Goal: Information Seeking & Learning: Learn about a topic

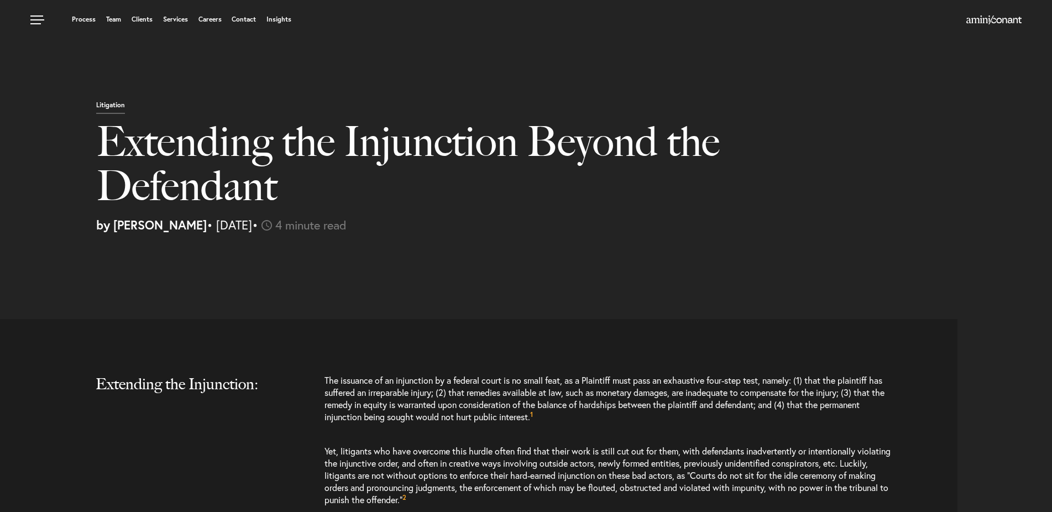
select select "DE"
select select "Austin"
select select "Business and Civil Litigation"
click at [118, 18] on link "Team" at bounding box center [113, 19] width 15 height 7
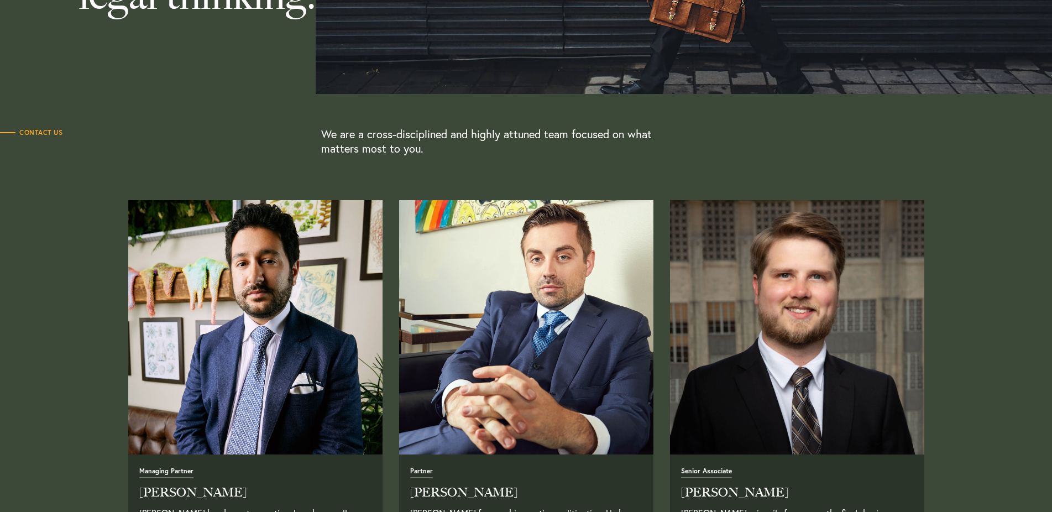
scroll to position [507, 0]
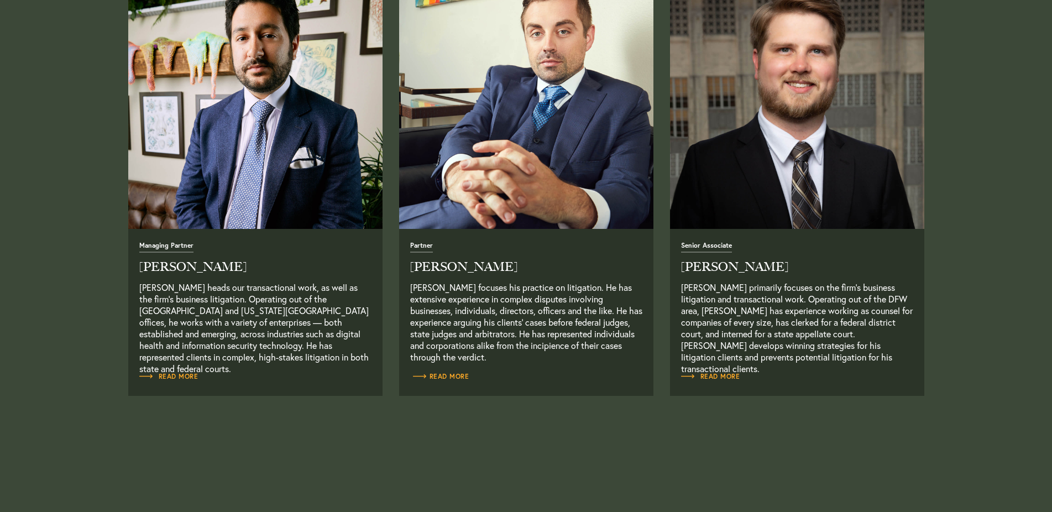
click at [447, 376] on span "Read More" at bounding box center [439, 376] width 59 height 7
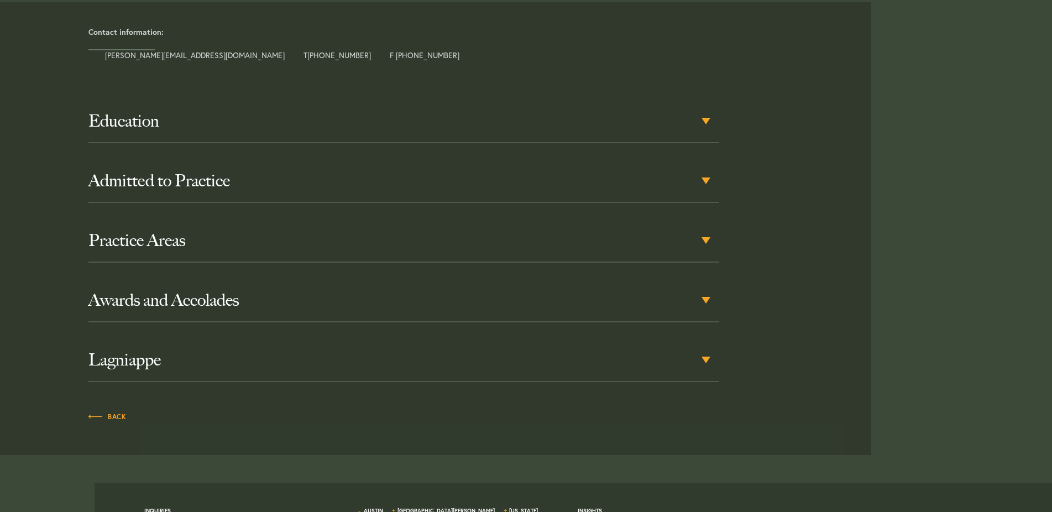
scroll to position [507, 0]
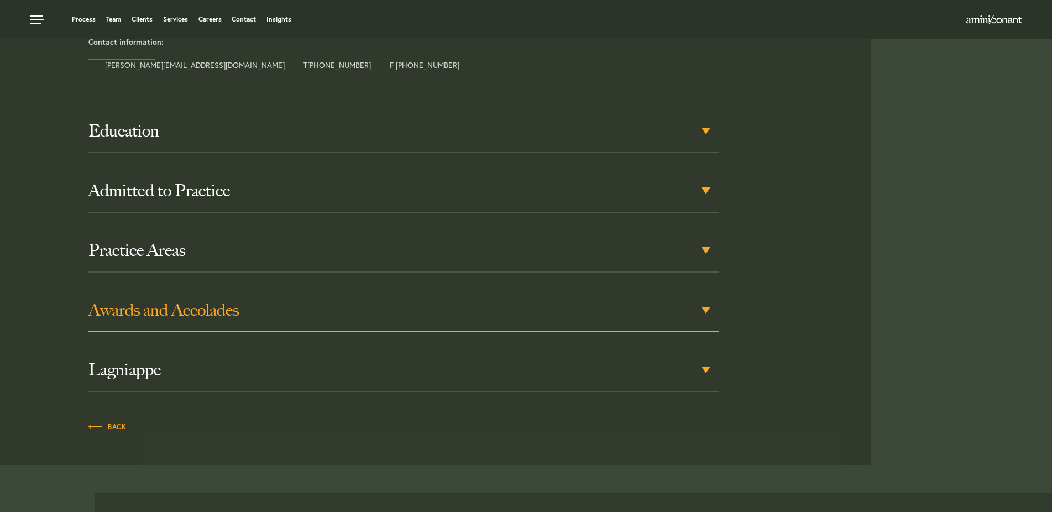
click at [226, 301] on h3 "Awards and Accolades" at bounding box center [403, 310] width 631 height 20
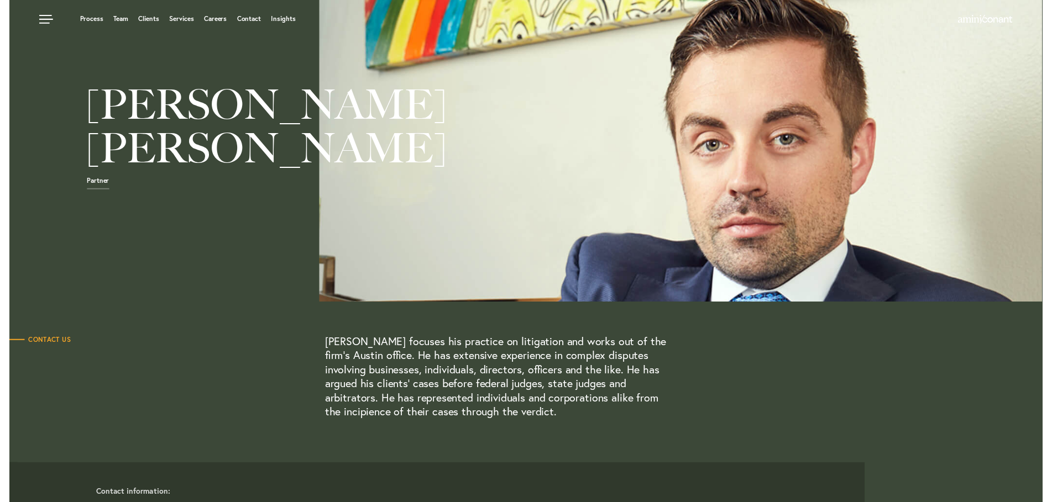
scroll to position [0, 0]
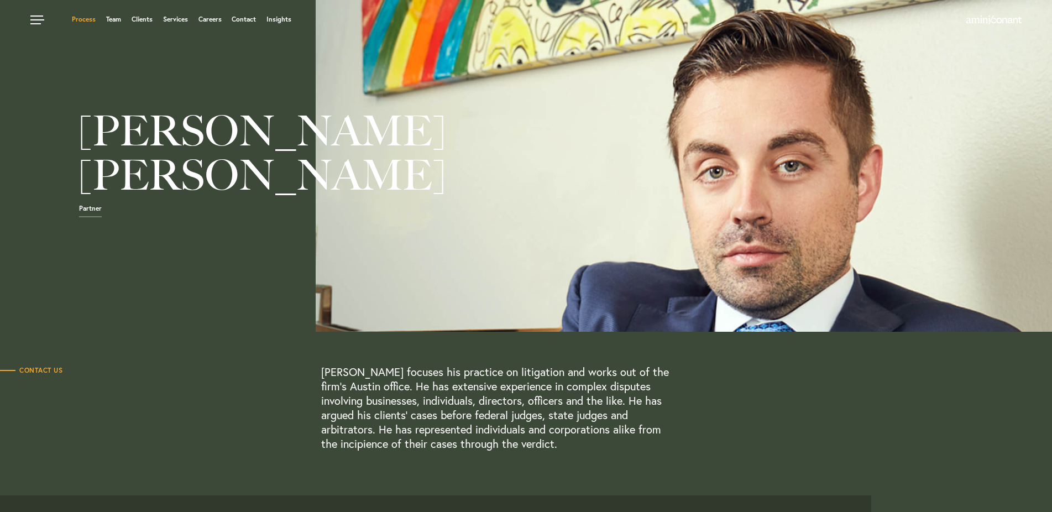
click at [73, 20] on link "Process" at bounding box center [84, 19] width 24 height 7
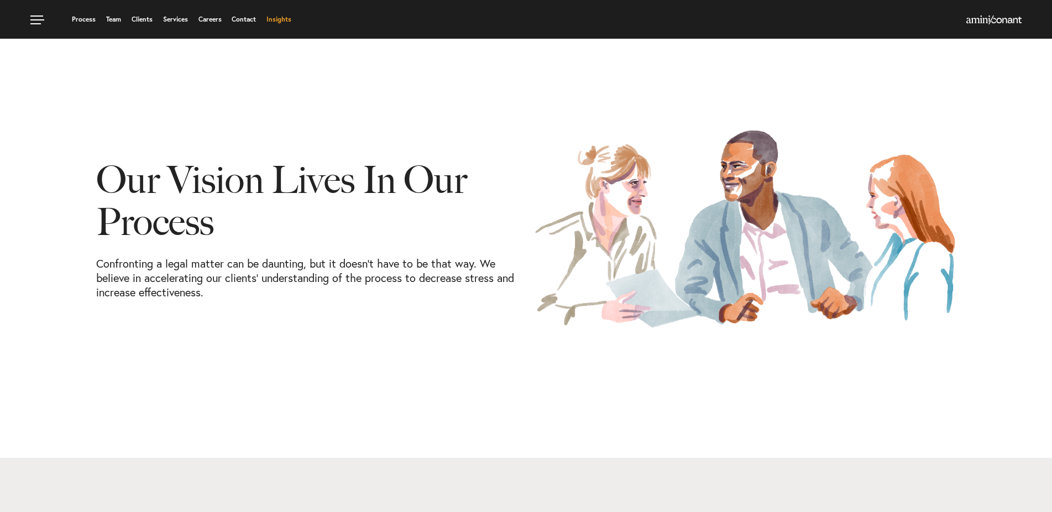
click at [271, 22] on link "Insights" at bounding box center [278, 19] width 25 height 7
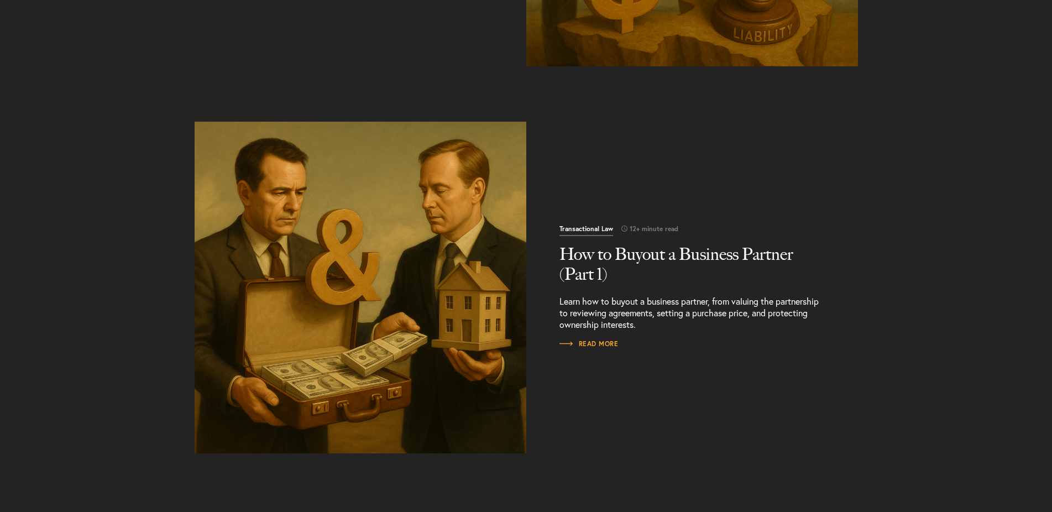
scroll to position [1015, 0]
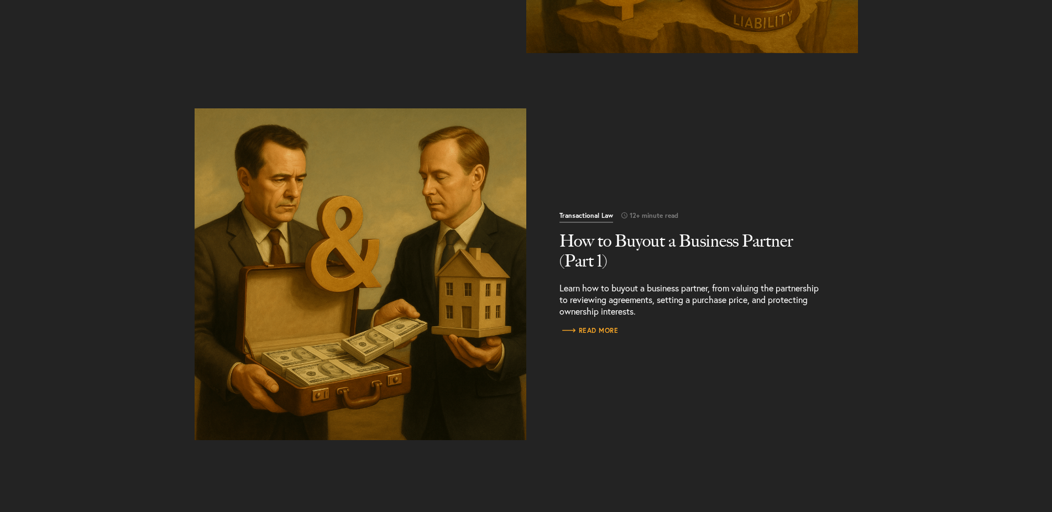
click at [598, 329] on span "Read More" at bounding box center [588, 330] width 59 height 7
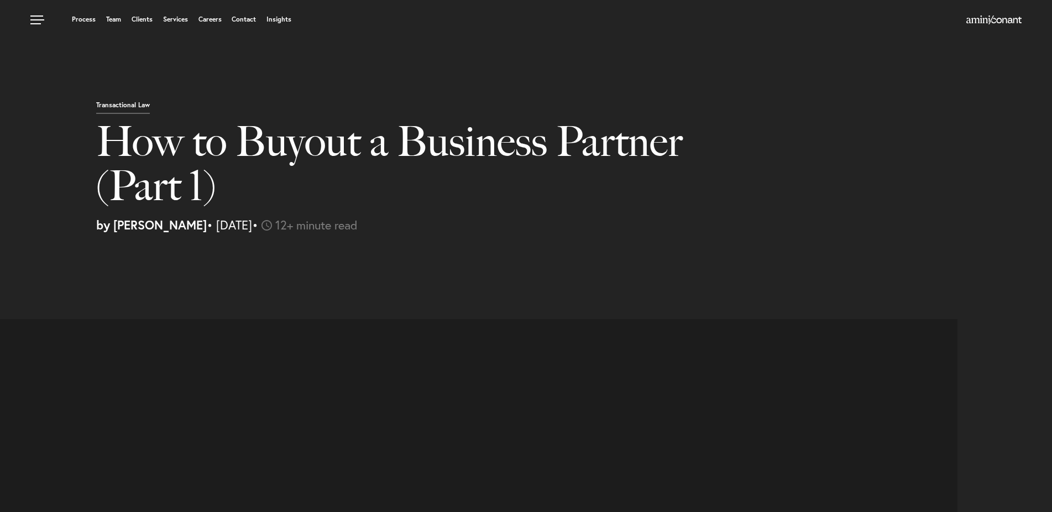
select select "DE"
select select "Austin"
select select "Business and Civil Litigation"
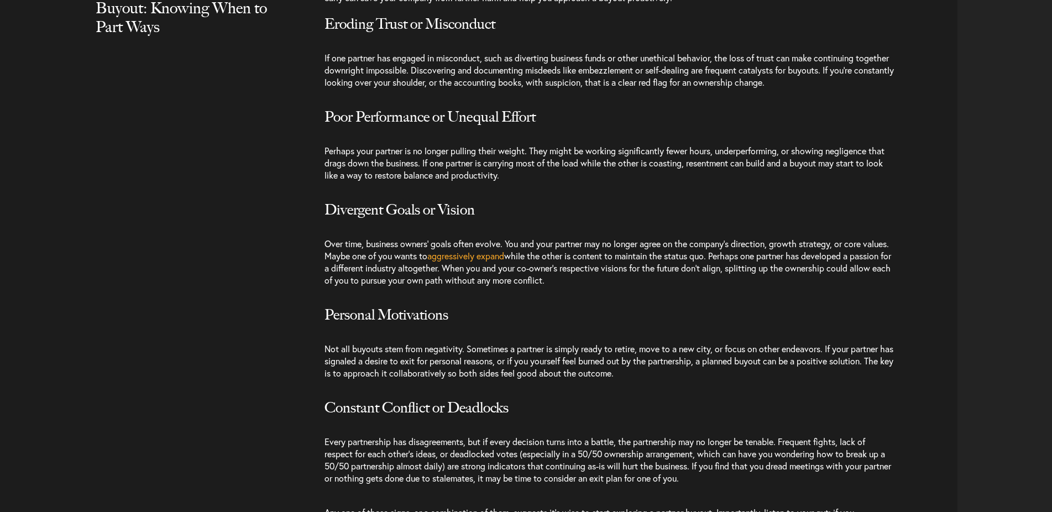
scroll to position [1240, 0]
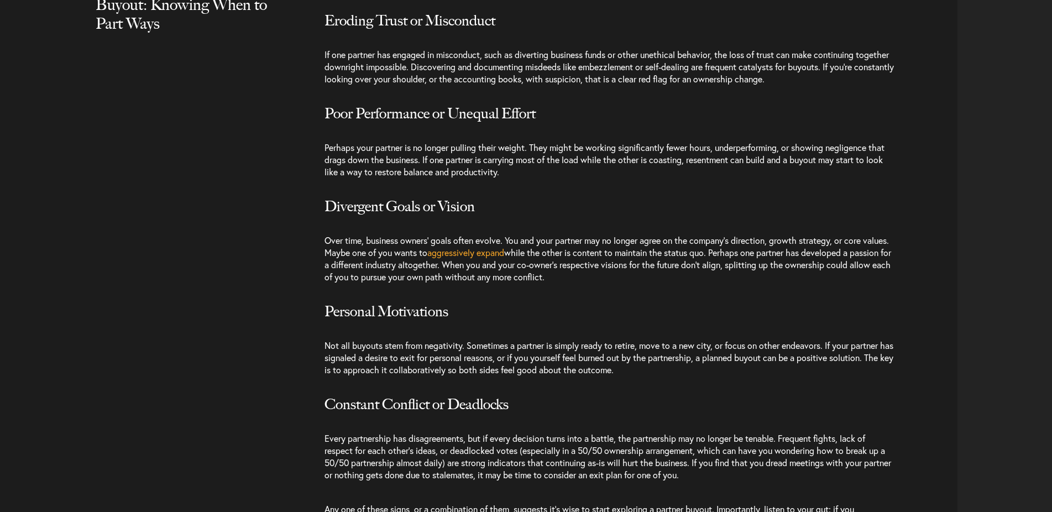
click at [482, 249] on span "aggressively expand" at bounding box center [465, 252] width 77 height 12
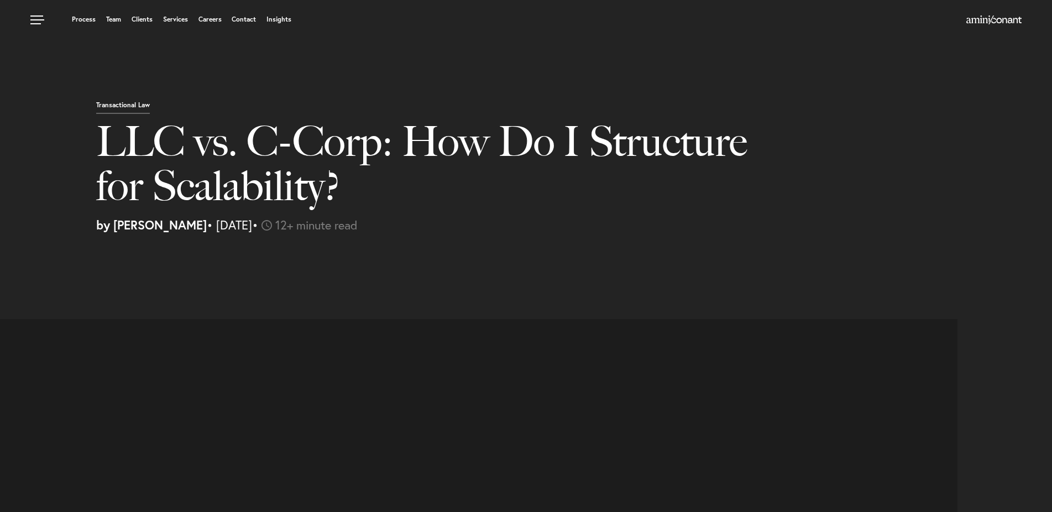
select select "DE"
select select "Austin"
select select "Business and Civil Litigation"
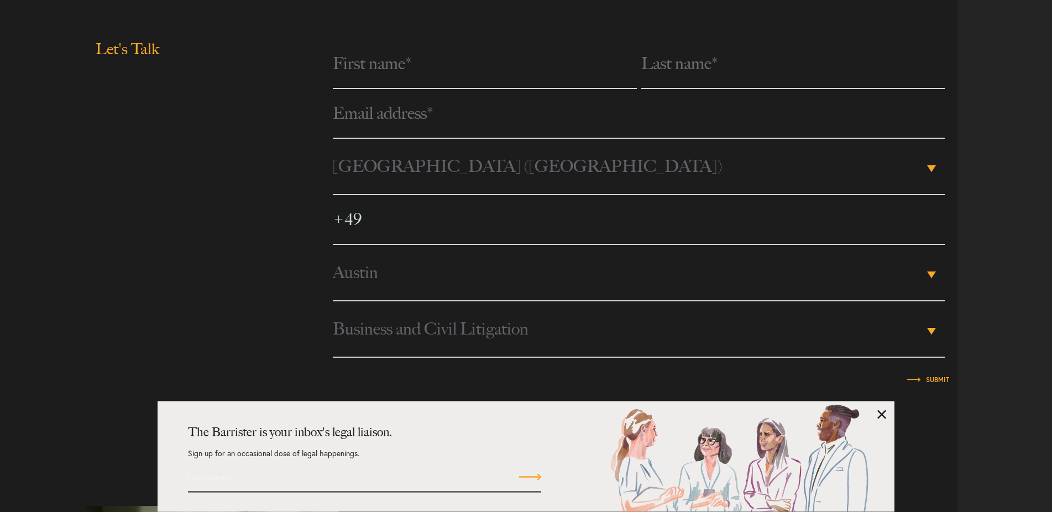
scroll to position [3721, 0]
click at [418, 160] on span "[GEOGRAPHIC_DATA] ([GEOGRAPHIC_DATA])" at bounding box center [628, 165] width 591 height 55
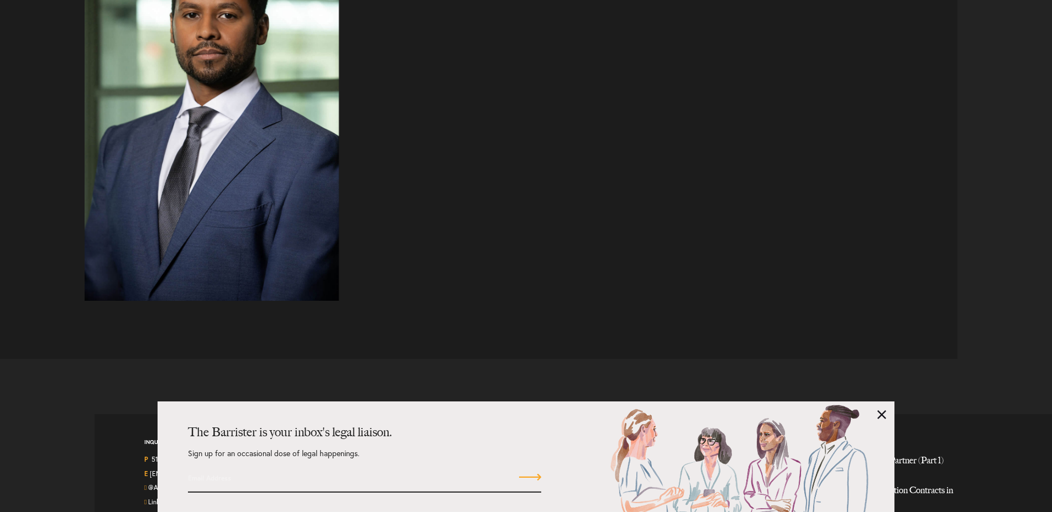
scroll to position [4323, 0]
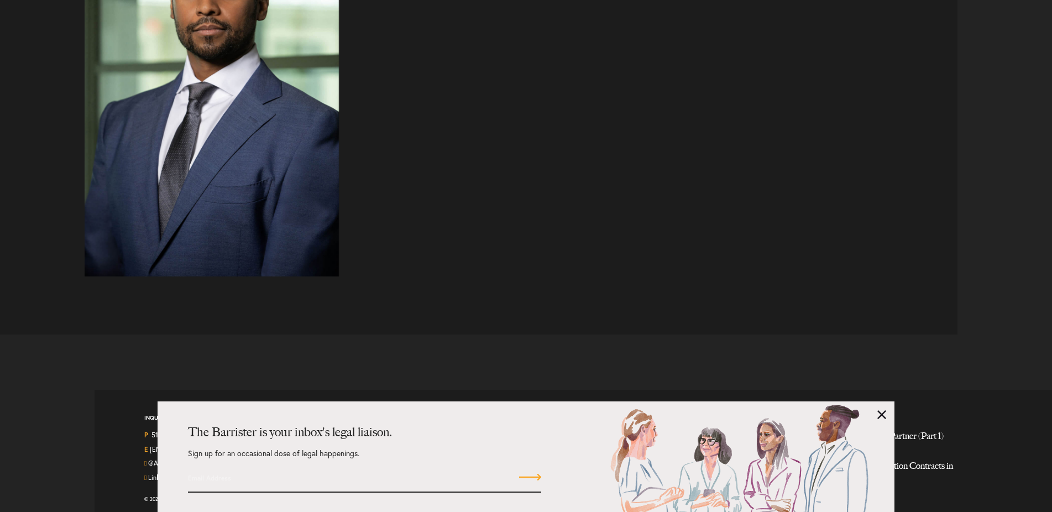
click at [884, 413] on link at bounding box center [881, 414] width 9 height 9
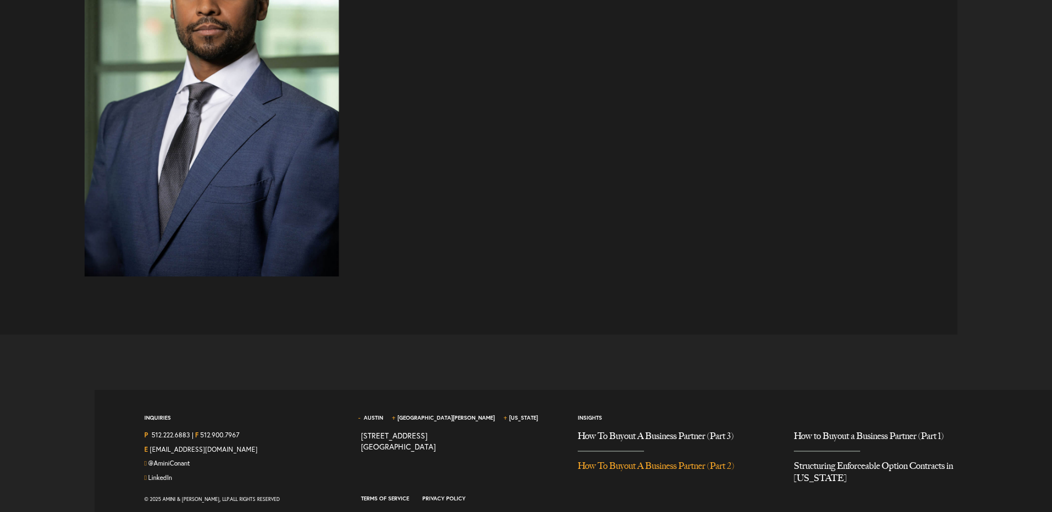
click at [639, 454] on link "How To Buyout A Business Partner (Part 2)" at bounding box center [678, 466] width 200 height 29
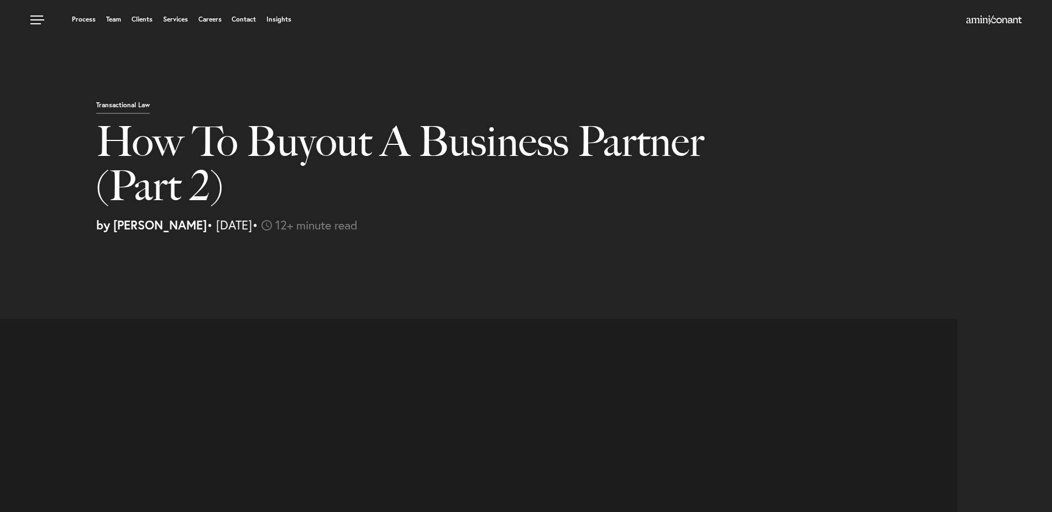
select select "DE"
select select "Austin"
select select "Business and Civil Litigation"
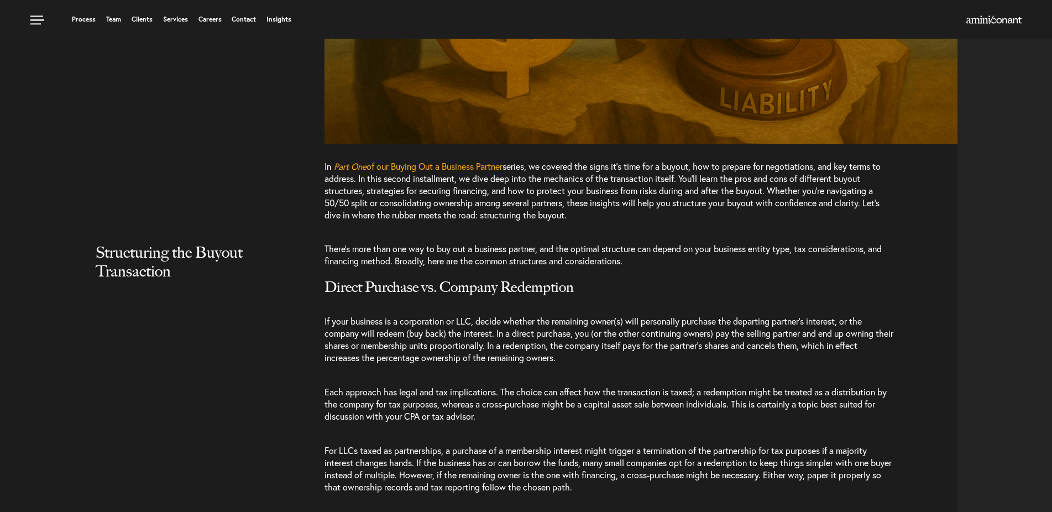
scroll to position [846, 0]
click at [490, 171] on span "of our Buying Out a Business Partner" at bounding box center [434, 167] width 136 height 12
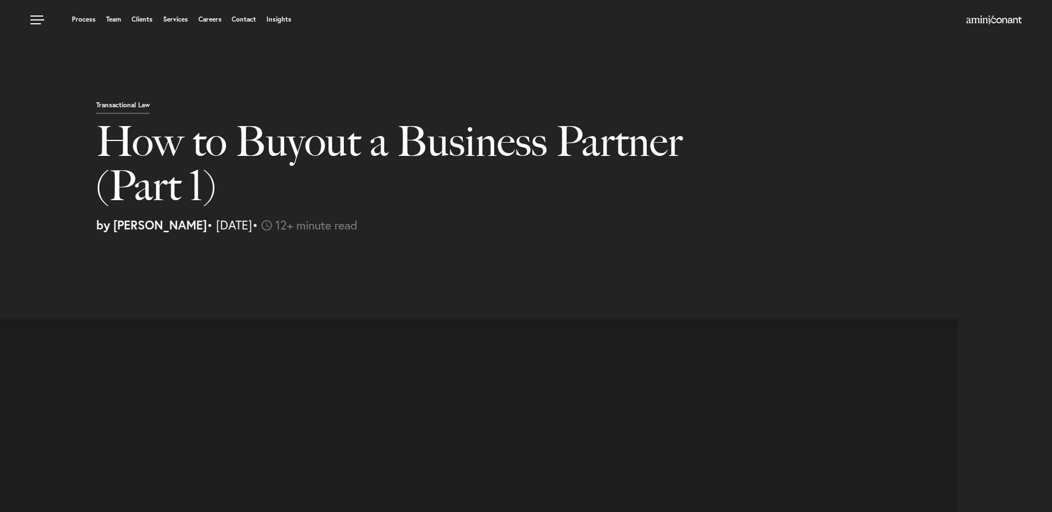
select select "DE"
select select "Austin"
select select "Business and Civil Litigation"
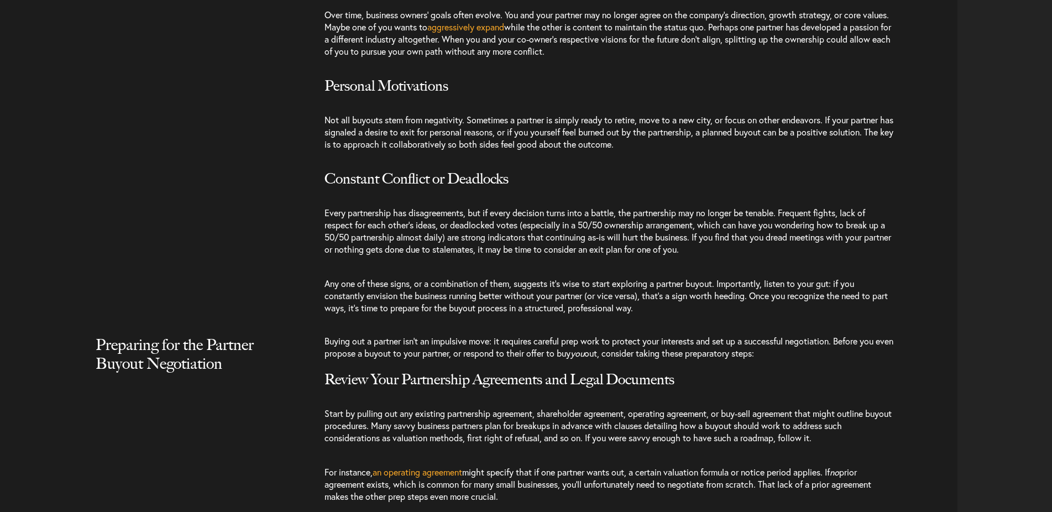
scroll to position [1635, 0]
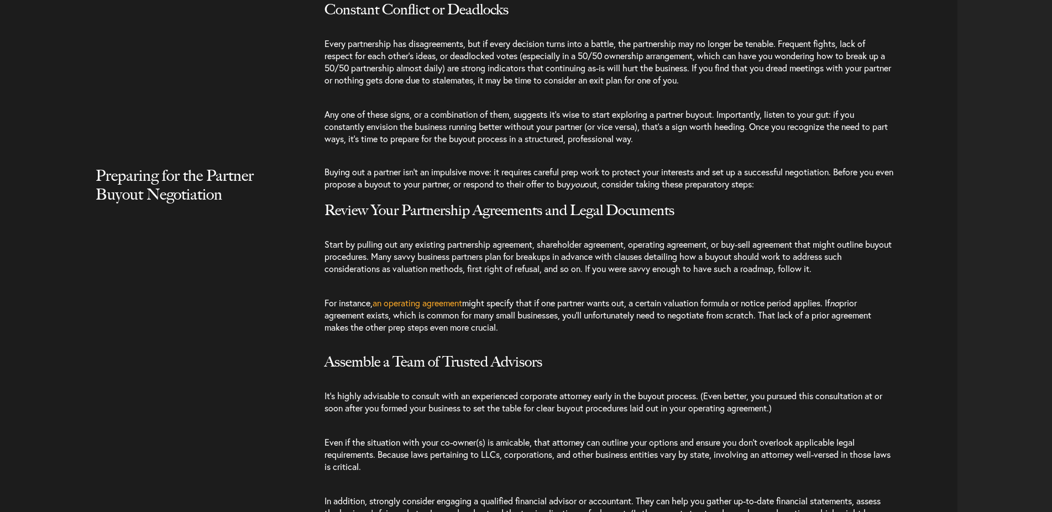
click at [393, 306] on span "an operating agreement" at bounding box center [418, 303] width 90 height 12
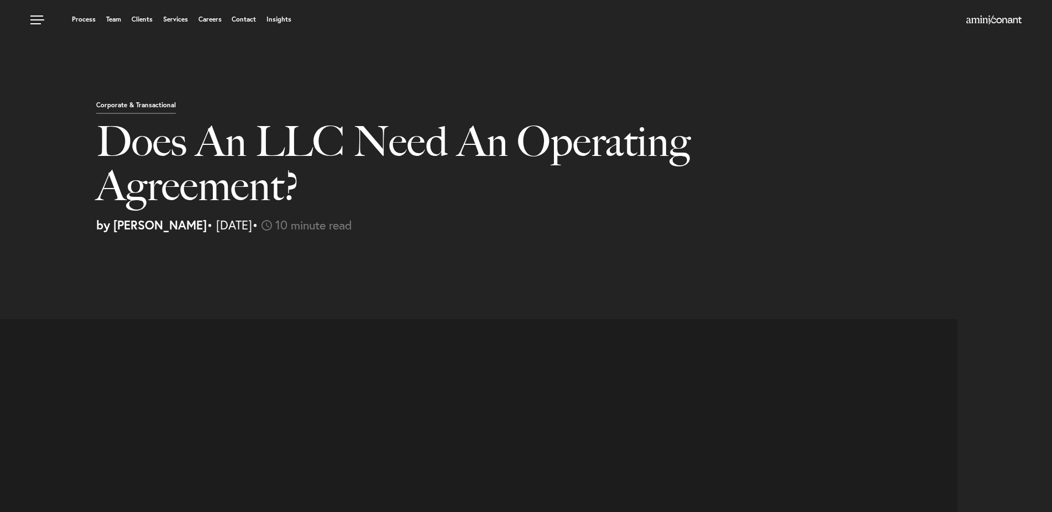
select select "DE"
select select "Austin"
select select "Business and Civil Litigation"
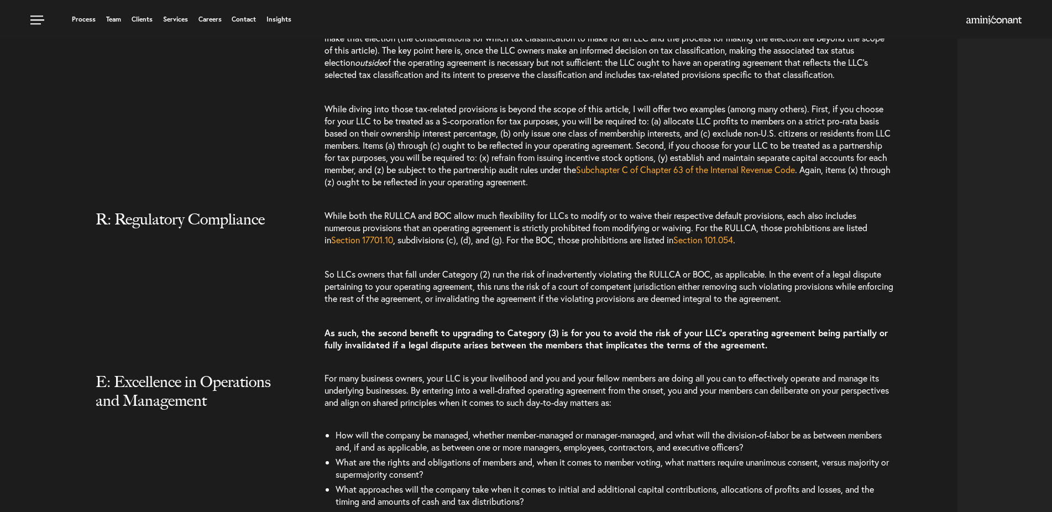
scroll to position [2480, 0]
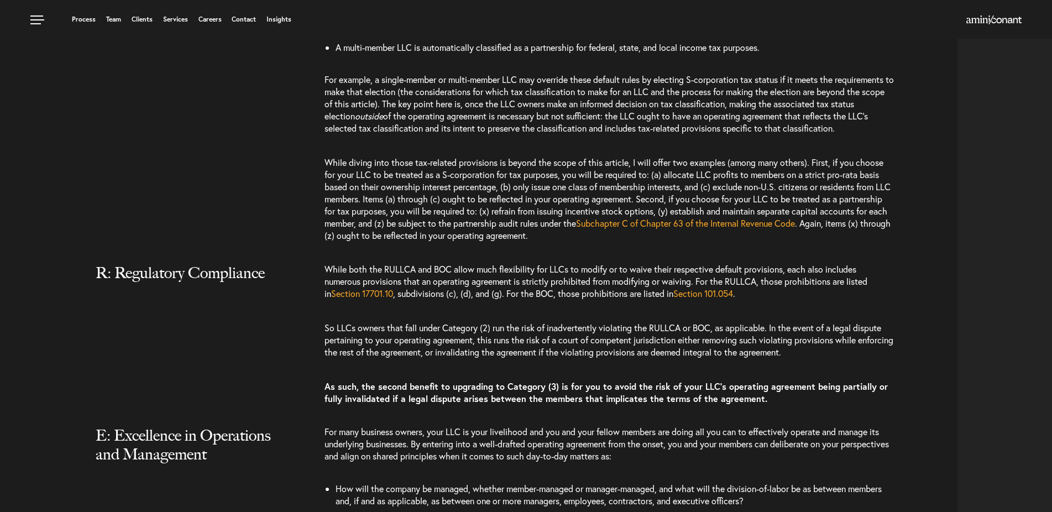
click at [708, 296] on span "Section 101.054" at bounding box center [703, 293] width 60 height 12
